Goal: Task Accomplishment & Management: Use online tool/utility

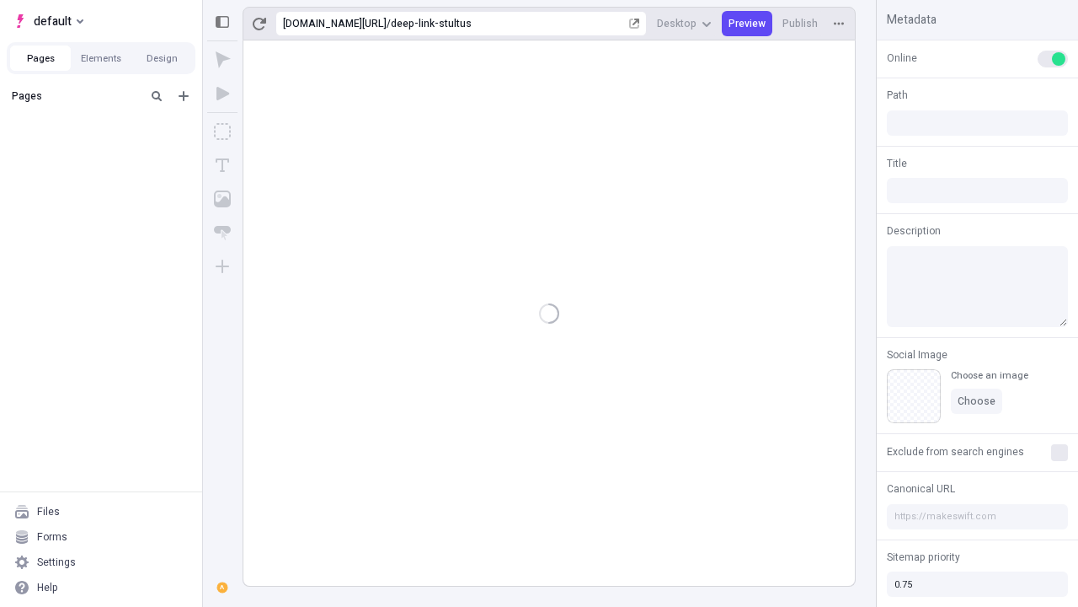
type input "/deep-link-stultus"
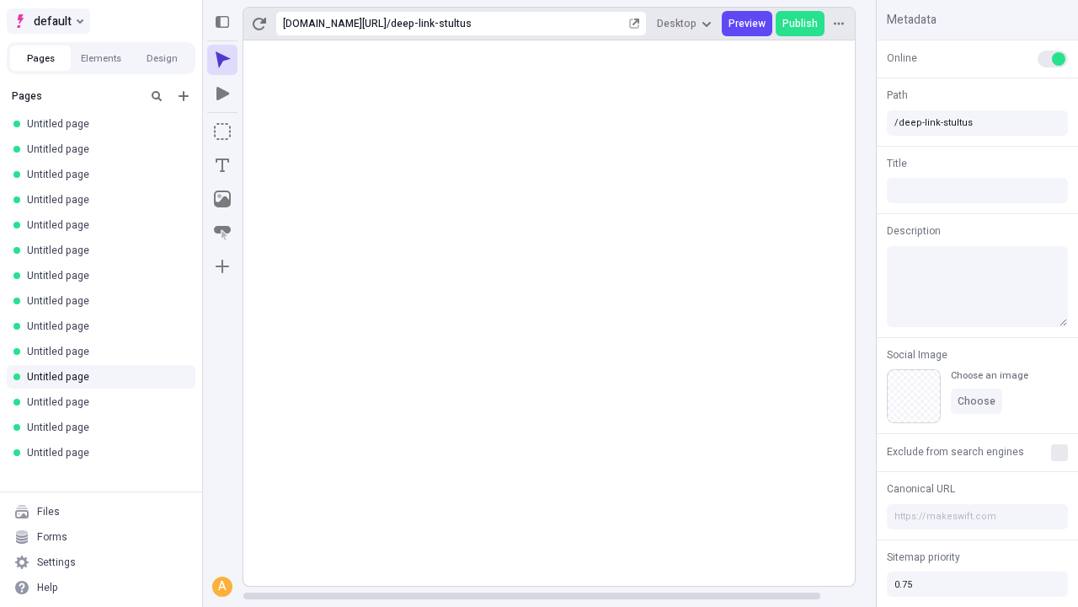
click at [47, 21] on span "default" at bounding box center [53, 21] width 38 height 20
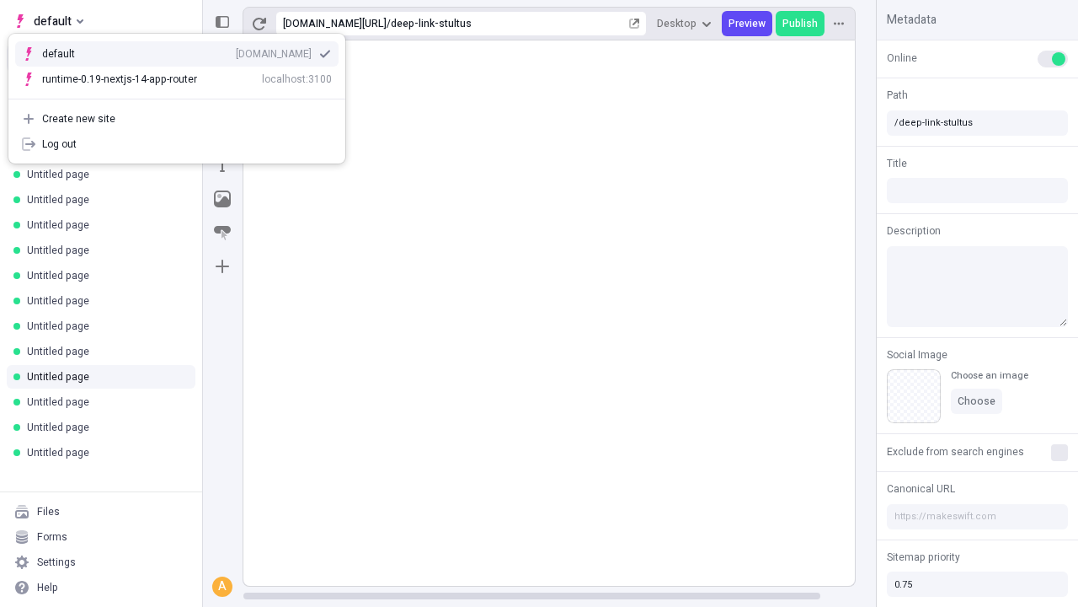
click at [236, 51] on div "qee9k4dy7d.staging.makeswift.site" at bounding box center [274, 53] width 76 height 13
click at [184, 96] on icon "Add new" at bounding box center [184, 96] width 10 height 10
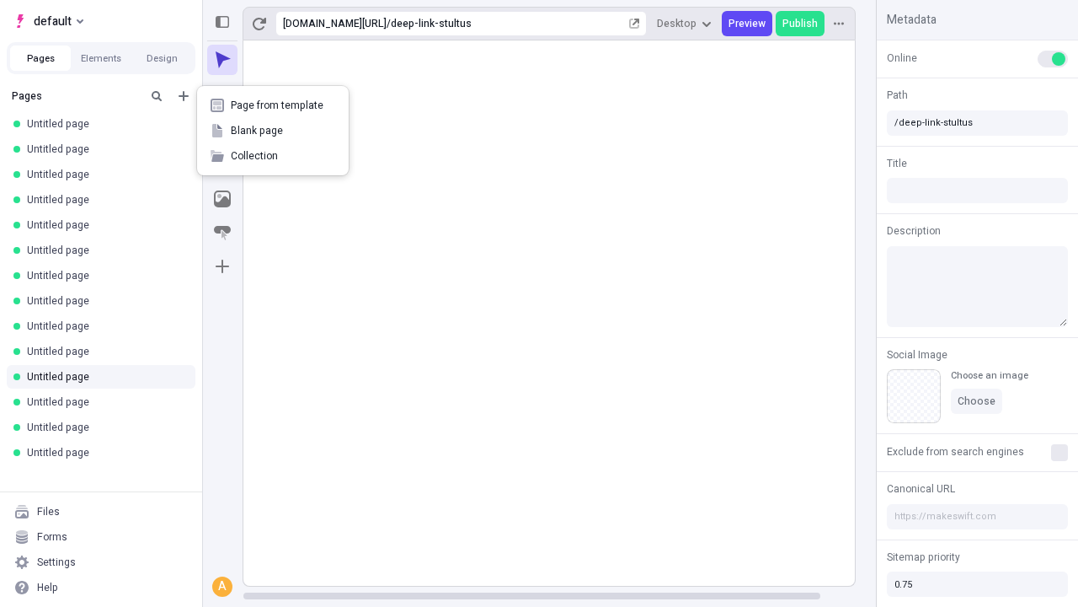
click at [273, 131] on span "Blank page" at bounding box center [283, 130] width 104 height 13
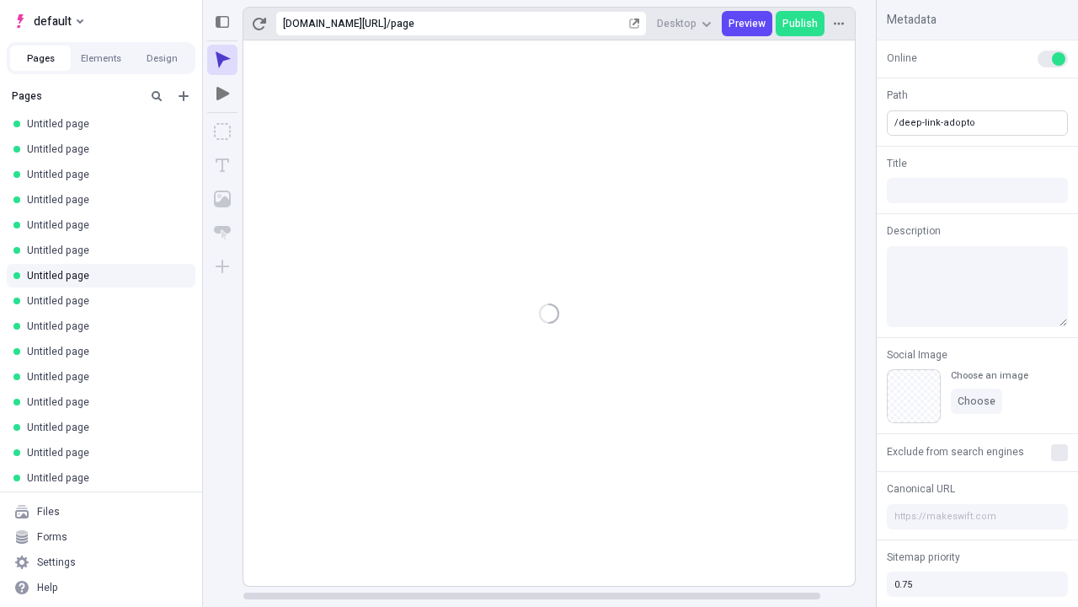
type input "/deep-link-adopto"
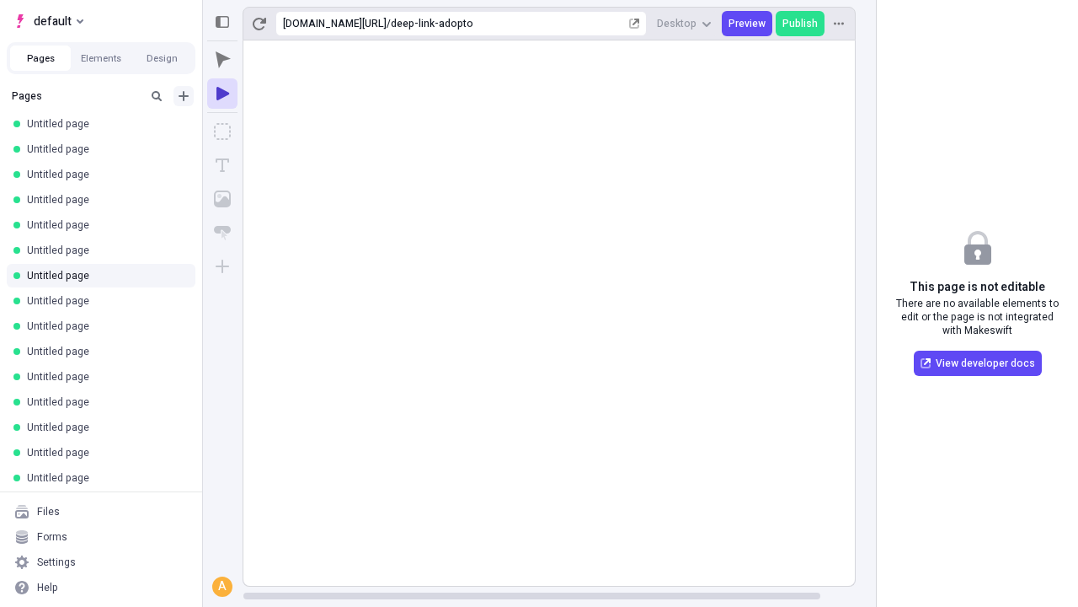
click at [184, 96] on icon "Add new" at bounding box center [184, 96] width 10 height 10
click at [273, 131] on span "Blank page" at bounding box center [283, 130] width 104 height 13
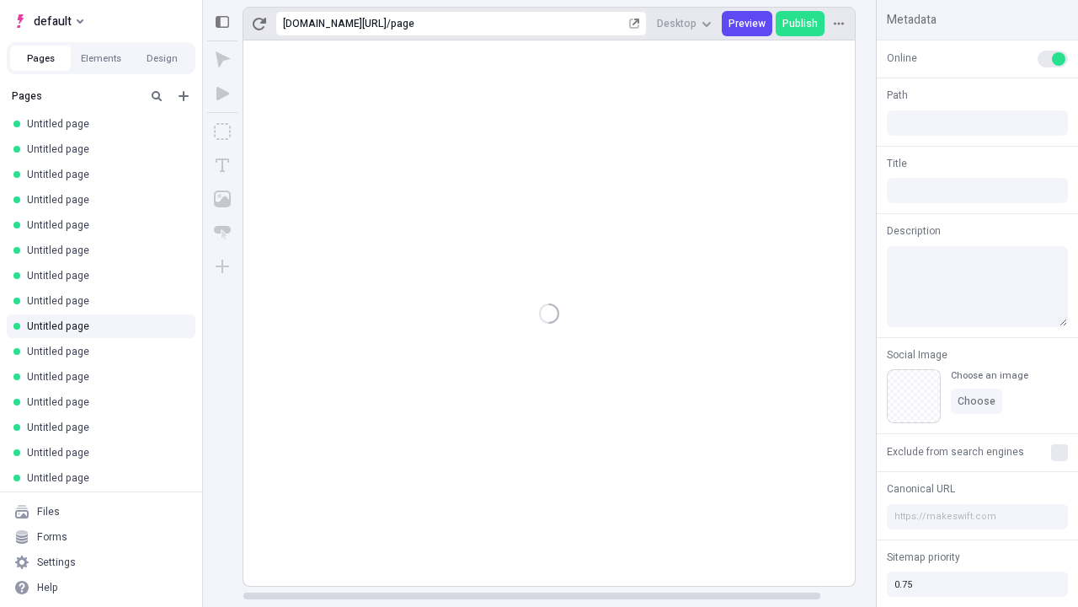
type input "/page"
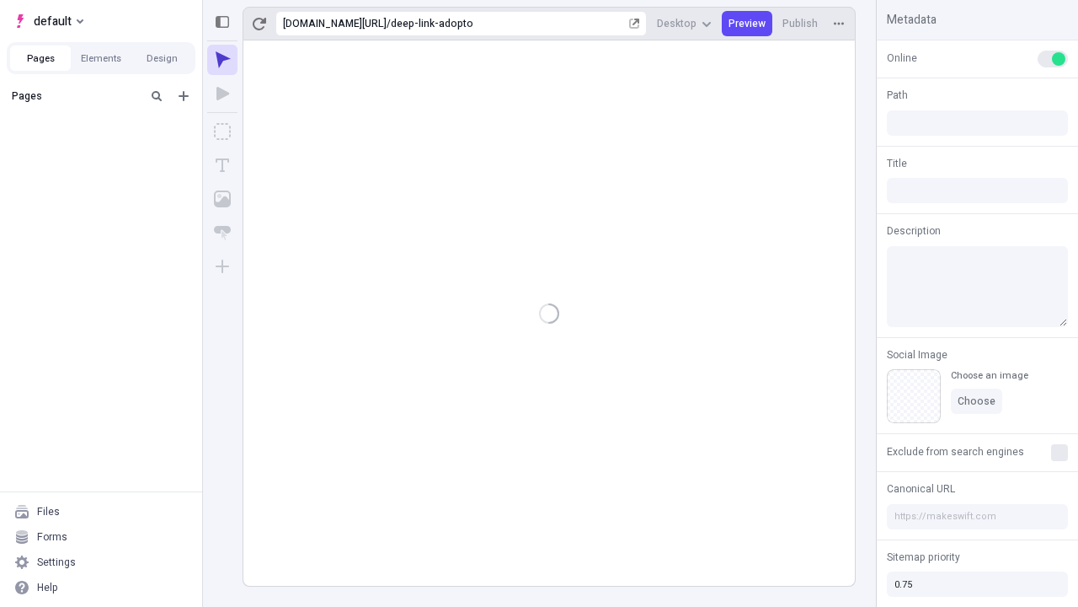
type input "/deep-link-adopto"
